Goal: Task Accomplishment & Management: Complete application form

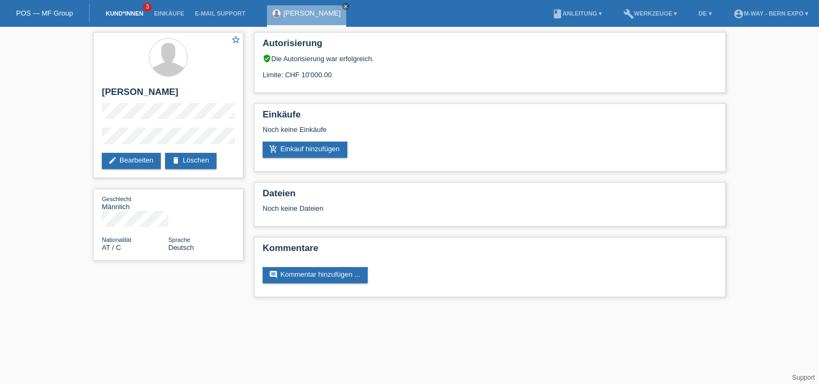
click at [131, 13] on link "Kund*innen" at bounding box center [124, 13] width 48 height 6
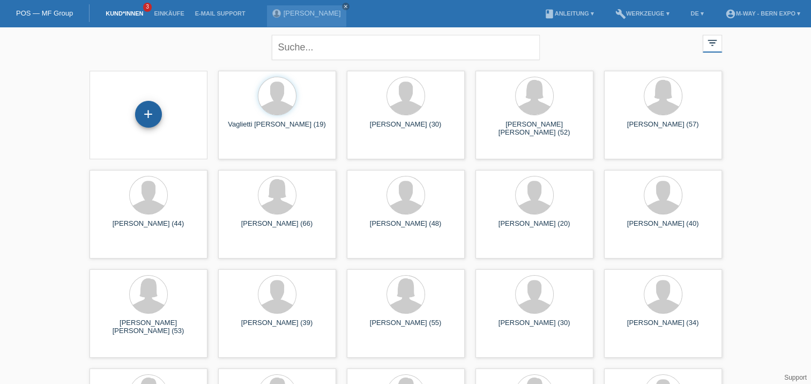
click at [145, 119] on div "+" at bounding box center [149, 114] width 26 height 18
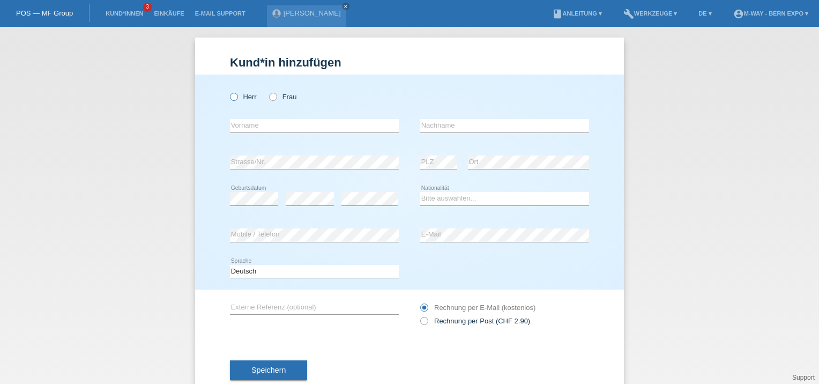
click at [234, 100] on label "Herr" at bounding box center [243, 97] width 27 height 8
click at [234, 100] on input "Herr" at bounding box center [233, 96] width 7 height 7
radio input "true"
click at [235, 124] on input "text" at bounding box center [314, 125] width 169 height 13
type input "Aseef"
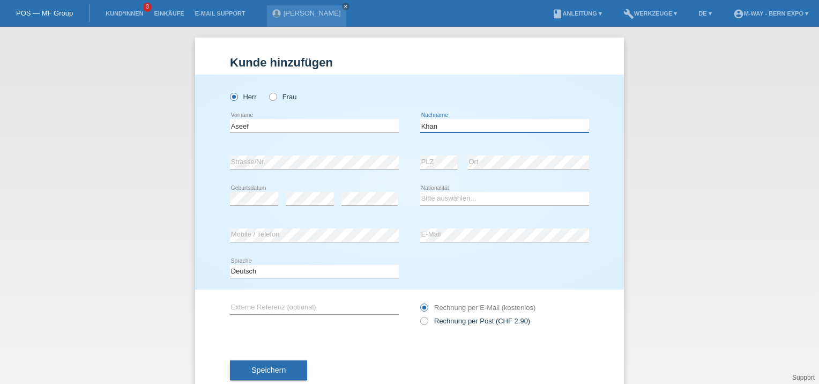
type input "Khan"
click at [431, 201] on select "Bitte auswählen... Schweiz Deutschland Liechtenstein Österreich ------------ Af…" at bounding box center [504, 198] width 169 height 13
select select "CH"
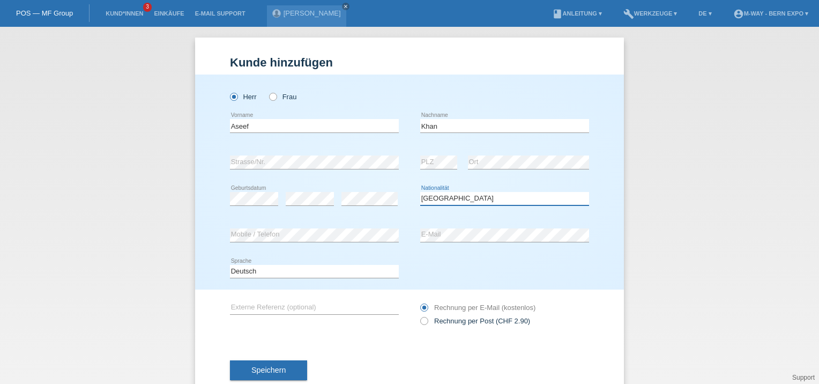
click at [420, 192] on select "Bitte auswählen... Schweiz Deutschland Liechtenstein Österreich ------------ Af…" at bounding box center [504, 198] width 169 height 13
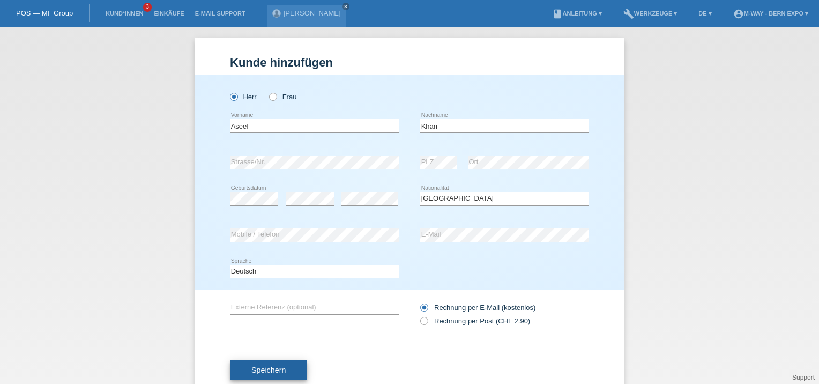
click at [260, 364] on button "Speichern" at bounding box center [268, 370] width 77 height 20
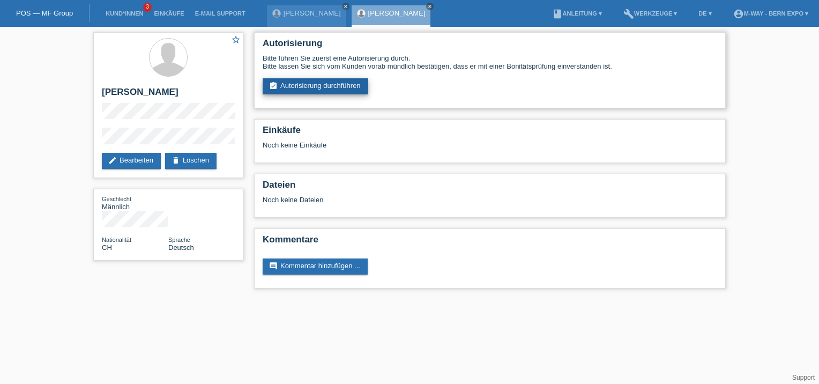
click at [329, 81] on link "assignment_turned_in Autorisierung durchführen" at bounding box center [316, 86] width 106 height 16
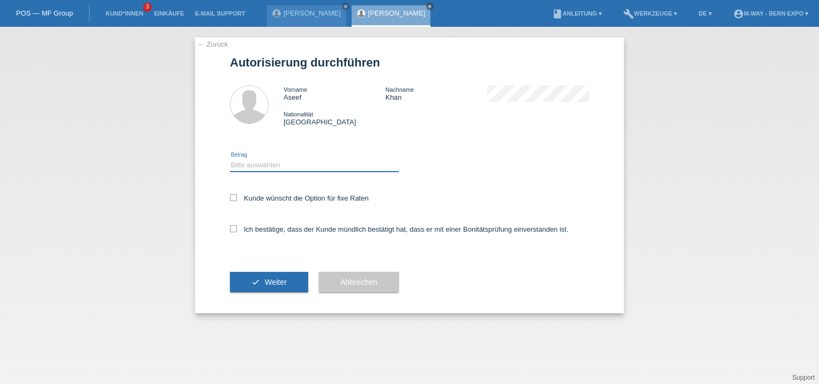
click at [231, 169] on select "Bitte auswählen CHF 1.00 - CHF 499.00 CHF 500.00 - CHF 1'999.00 CHF 2'000.00 - …" at bounding box center [314, 165] width 169 height 13
select select "3"
click at [230, 159] on select "Bitte auswählen CHF 1.00 - CHF 499.00 CHF 500.00 - CHF 1'999.00 CHF 2'000.00 - …" at bounding box center [314, 165] width 169 height 13
click at [231, 227] on icon at bounding box center [233, 228] width 7 height 7
click at [231, 227] on input "Ich bestätige, dass der Kunde mündlich bestätigt hat, dass er mit einer Bonität…" at bounding box center [233, 228] width 7 height 7
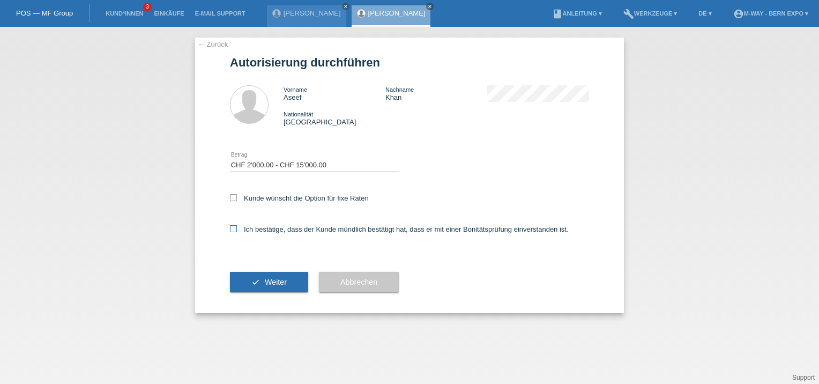
checkbox input "true"
click at [259, 272] on button "check Weiter" at bounding box center [269, 282] width 78 height 20
